Goal: Check status

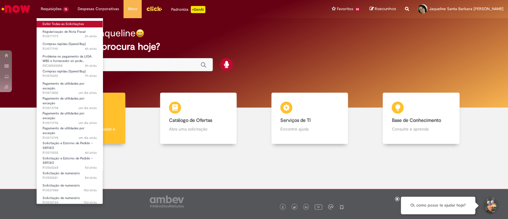
click at [68, 21] on link "Exibir Todas as Solicitações" at bounding box center [70, 24] width 66 height 7
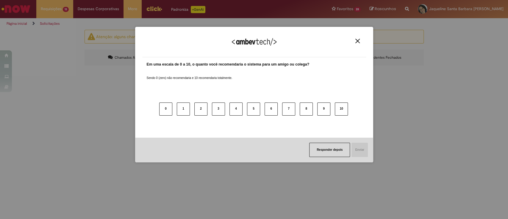
click at [363, 39] on div "Agradecemos seu feedback!" at bounding box center [254, 45] width 224 height 23
click at [356, 41] on img "Close" at bounding box center [358, 41] width 4 height 4
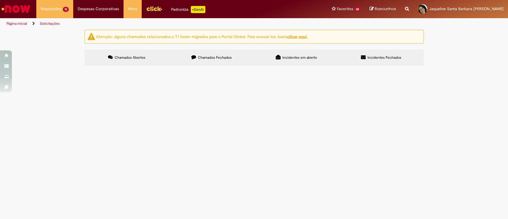
click at [0, 0] on span "Boa tarde! Orçamento para Evento da LIGA" at bounding box center [0, 0] width 0 height 0
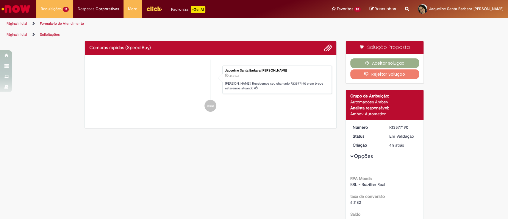
click at [145, 117] on ul "Jaqueline Santa Barbara Brito Santana 4h atrás 4 horas atrás Ola! Recebemos seu…" at bounding box center [210, 89] width 243 height 58
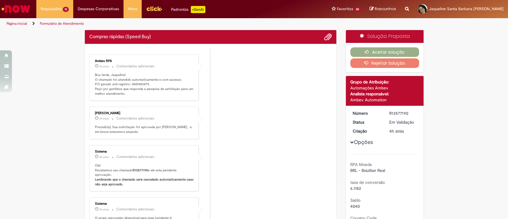
click at [136, 82] on p "Boa tarde, Jaqueline! O chamado foi atendido automaticamente e com sucesso. P.O…" at bounding box center [144, 85] width 99 height 24
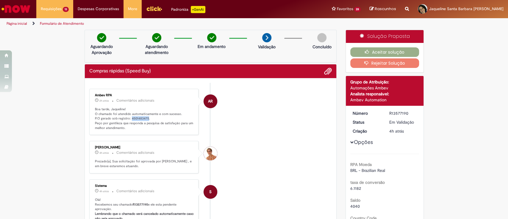
copy p "4501483475"
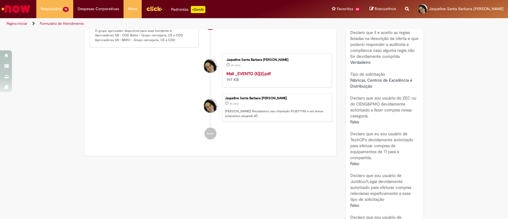
scroll to position [238, 0]
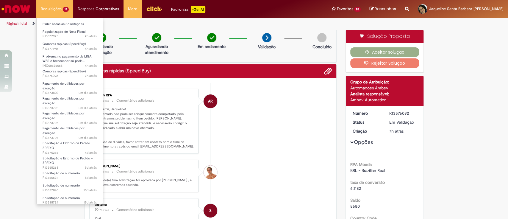
click at [52, 13] on li "Requisições 13 Exibir Todas as Solicitações Regularização de Nota Fiscal 2h atr…" at bounding box center [54, 9] width 37 height 18
click at [60, 23] on link "Exibir Todas as Solicitações" at bounding box center [70, 24] width 66 height 7
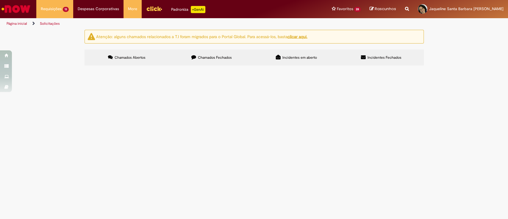
scroll to position [67, 0]
click at [0, 0] on span "Pagamento Isbet CDD SSA + CDL nos meses de 05, 06, 07, 08 e 09." at bounding box center [0, 0] width 0 height 0
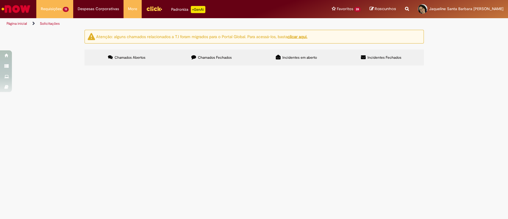
click at [0, 0] on span "Pagamento Isbet CDD SSA + CDL nos meses de 05, 06, 07, 08 e 09." at bounding box center [0, 0] width 0 height 0
click at [0, 0] on td "Pagamento Isbet CDD SSA + CDL nos meses de 05, 06, 07, 08 e 09." at bounding box center [0, 0] width 0 height 0
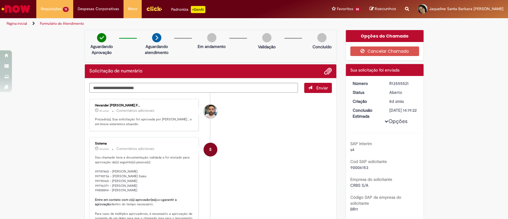
click at [256, 141] on li "S Sistema 3d atrás 3 dias atrás Comentários adicionais Seu chamado teve a docum…" at bounding box center [210, 190] width 243 height 107
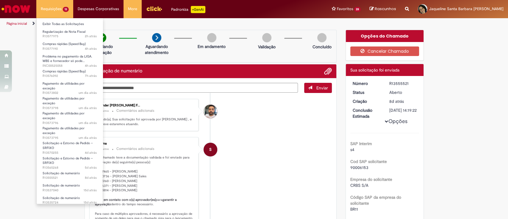
click at [50, 8] on li "Requisições 13 Exibir Todas as Solicitações Regularização de Nota Fiscal 2h atr…" at bounding box center [54, 9] width 37 height 18
click at [58, 23] on link "Exibir Todas as Solicitações" at bounding box center [70, 24] width 66 height 7
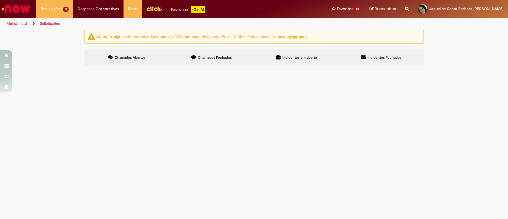
scroll to position [67, 0]
